Goal: Register for event/course

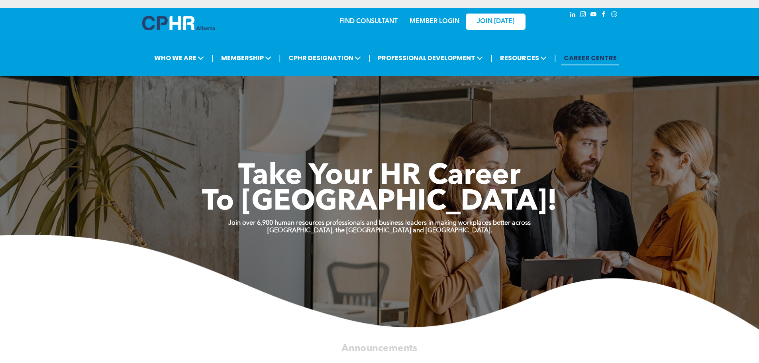
click at [430, 22] on link "MEMBER LOGIN" at bounding box center [434, 21] width 50 height 6
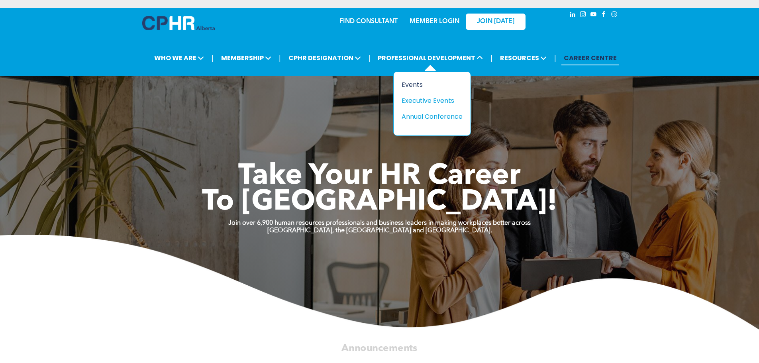
click at [416, 83] on div "Events" at bounding box center [429, 85] width 55 height 10
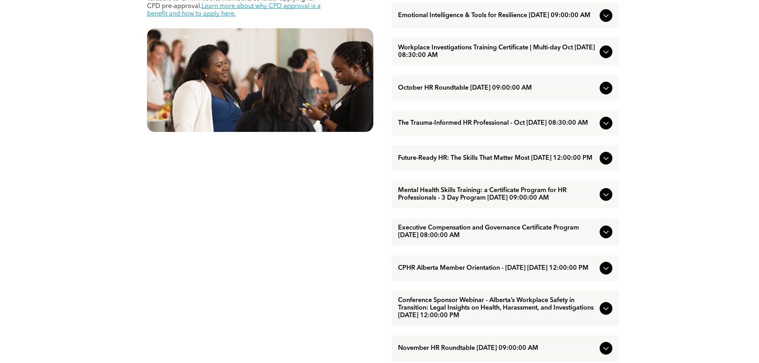
scroll to position [478, 0]
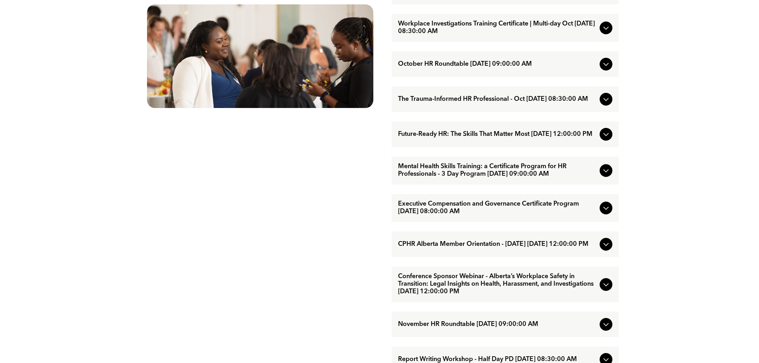
click at [609, 213] on icon at bounding box center [606, 208] width 10 height 10
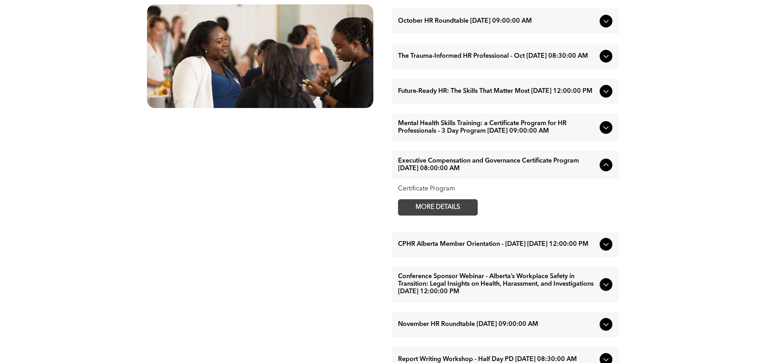
click at [437, 215] on span "MORE DETAILS" at bounding box center [437, 208] width 63 height 16
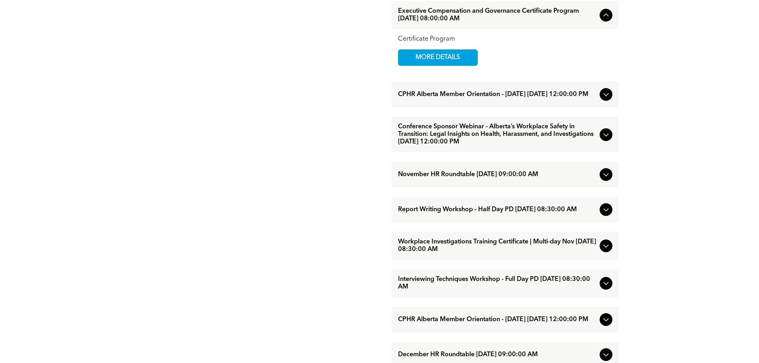
scroll to position [637, 0]
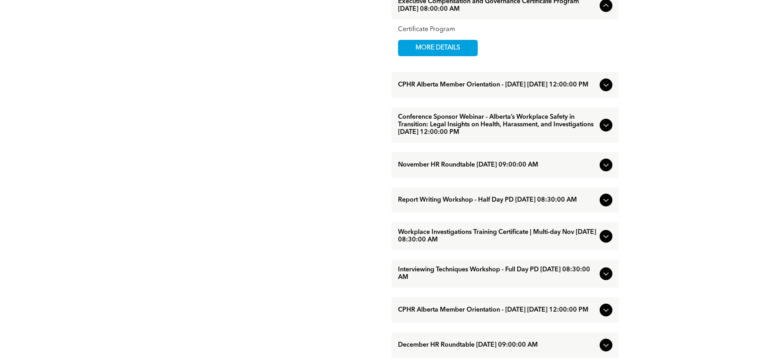
click at [605, 241] on icon at bounding box center [606, 236] width 10 height 10
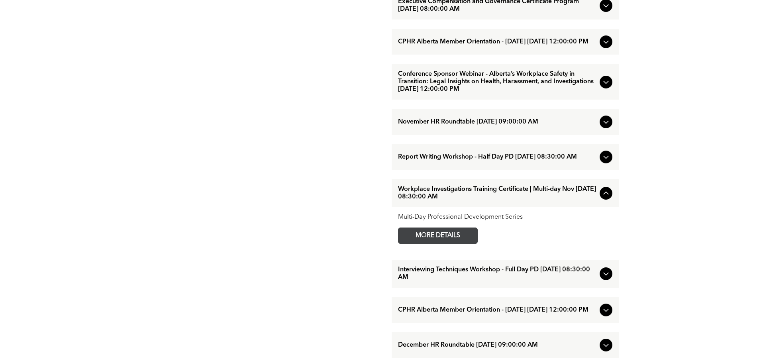
click at [456, 243] on span "MORE DETAILS" at bounding box center [437, 236] width 63 height 16
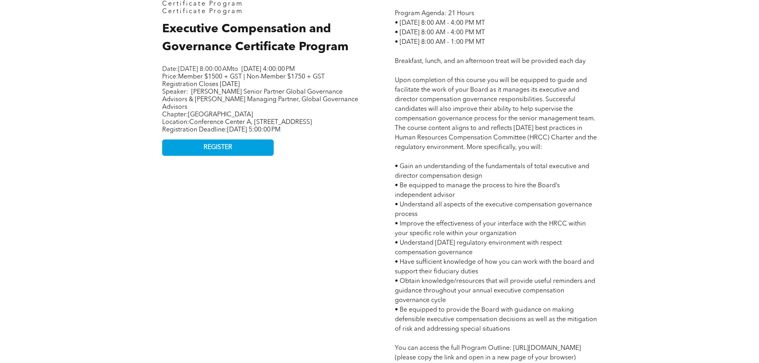
scroll to position [319, 0]
